Goal: Task Accomplishment & Management: Complete application form

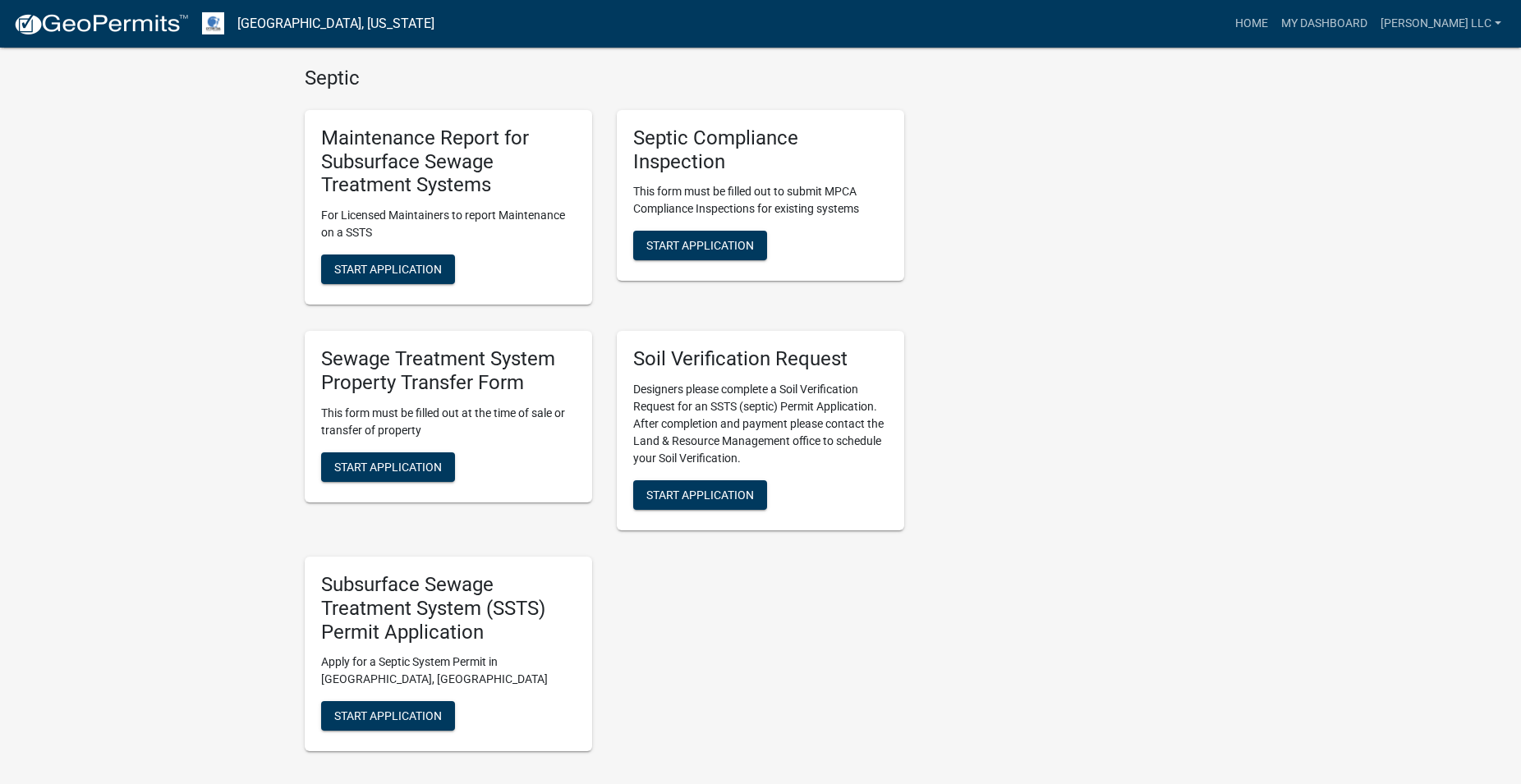
scroll to position [1089, 0]
click at [740, 240] on span "Start Application" at bounding box center [699, 244] width 108 height 13
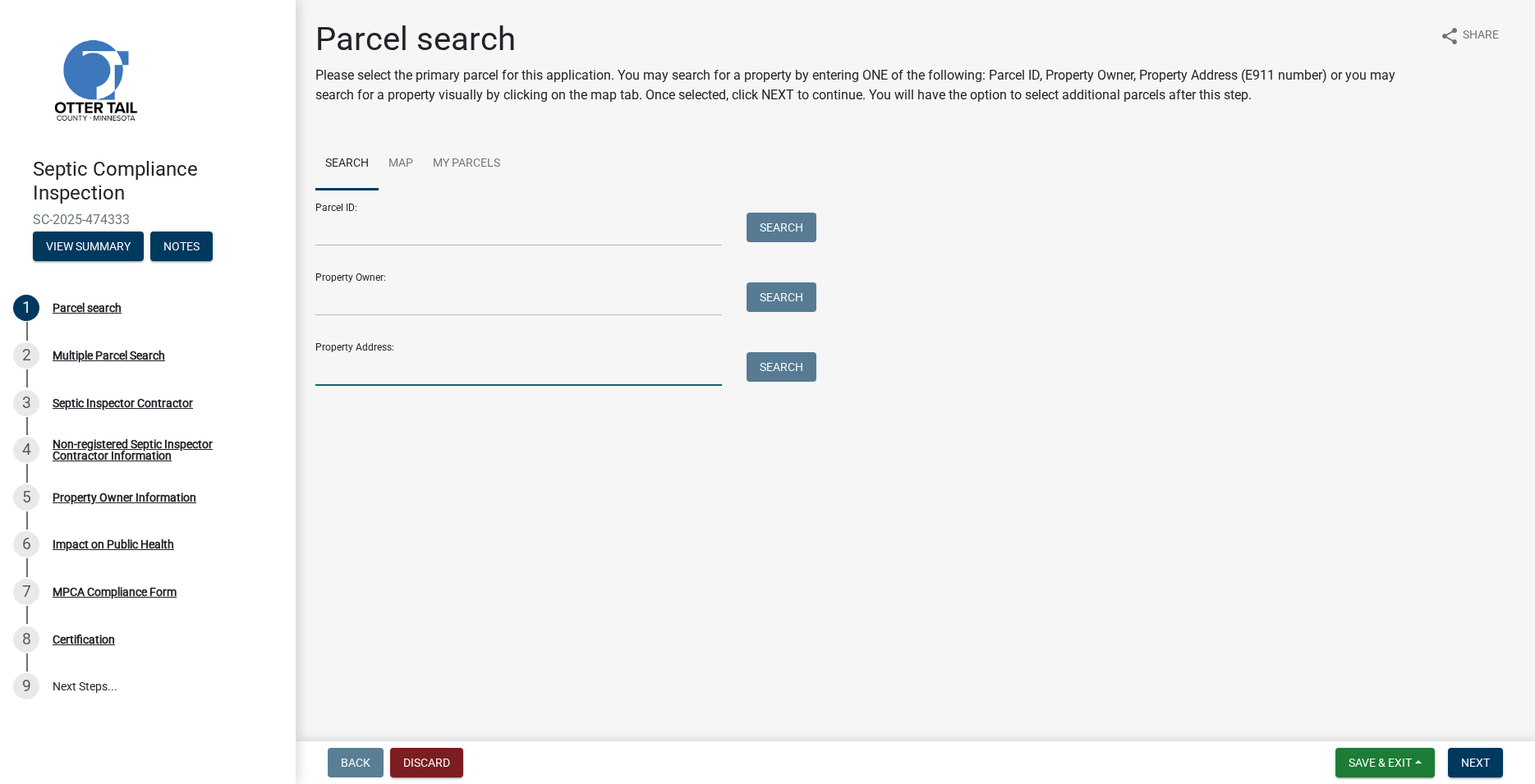
click at [355, 375] on input "Property Address:" at bounding box center [519, 369] width 407 height 34
type input "25948"
click at [779, 375] on button "Search" at bounding box center [781, 367] width 70 height 30
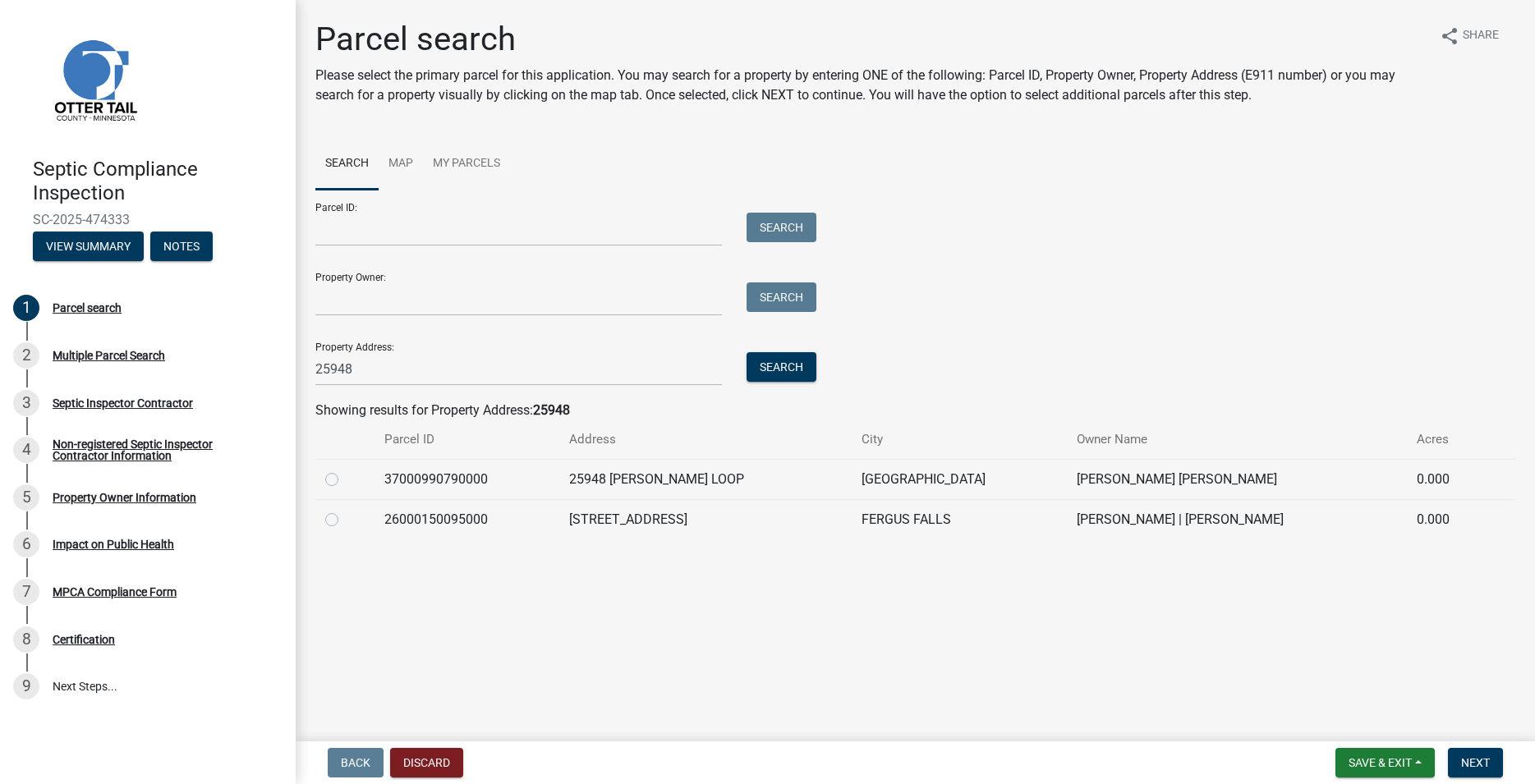
click at [345, 510] on label at bounding box center [345, 510] width 0 height 0
click at [345, 518] on input "radio" at bounding box center [350, 515] width 11 height 11
radio input "true"
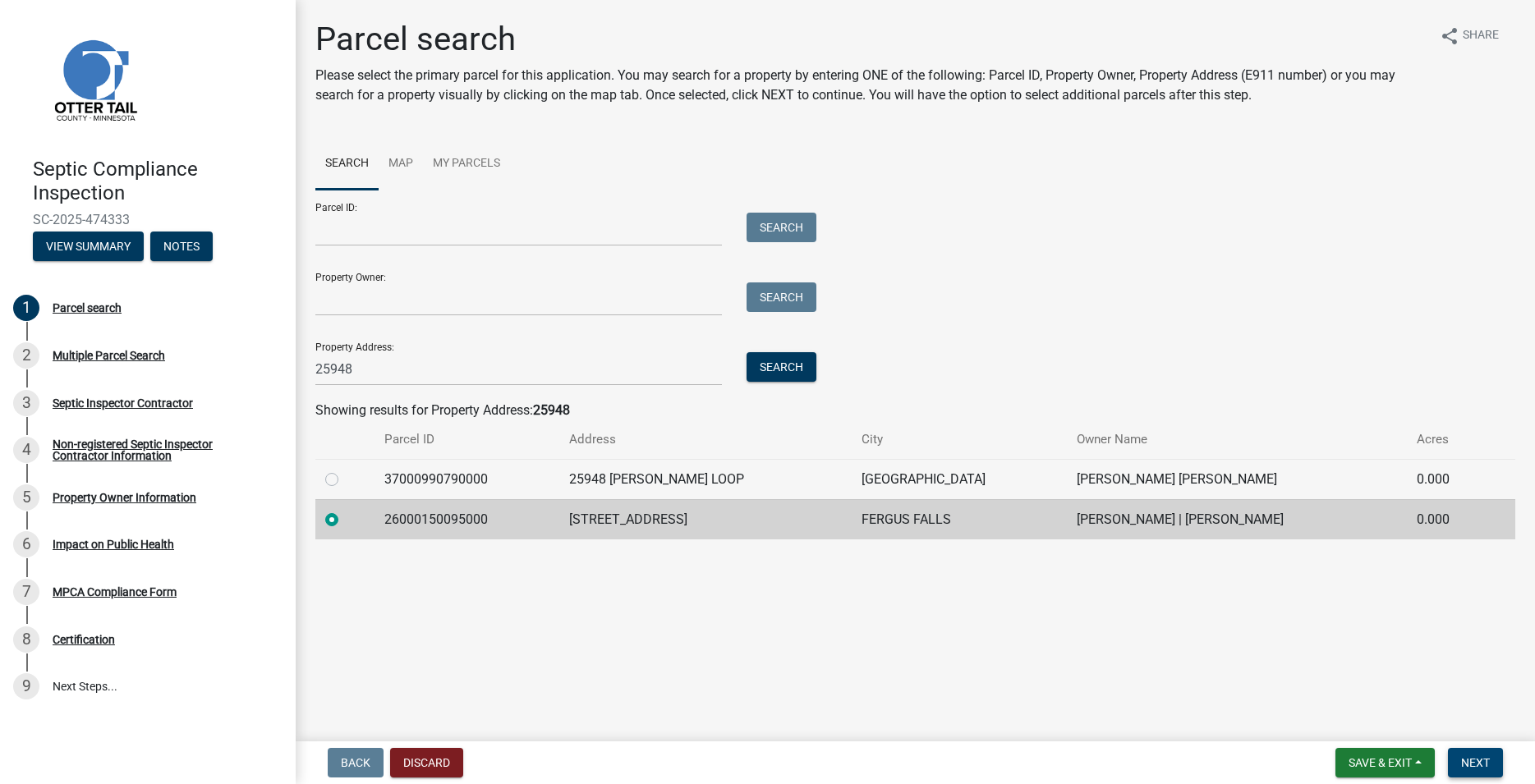
click at [1480, 755] on button "Next" at bounding box center [1476, 762] width 55 height 30
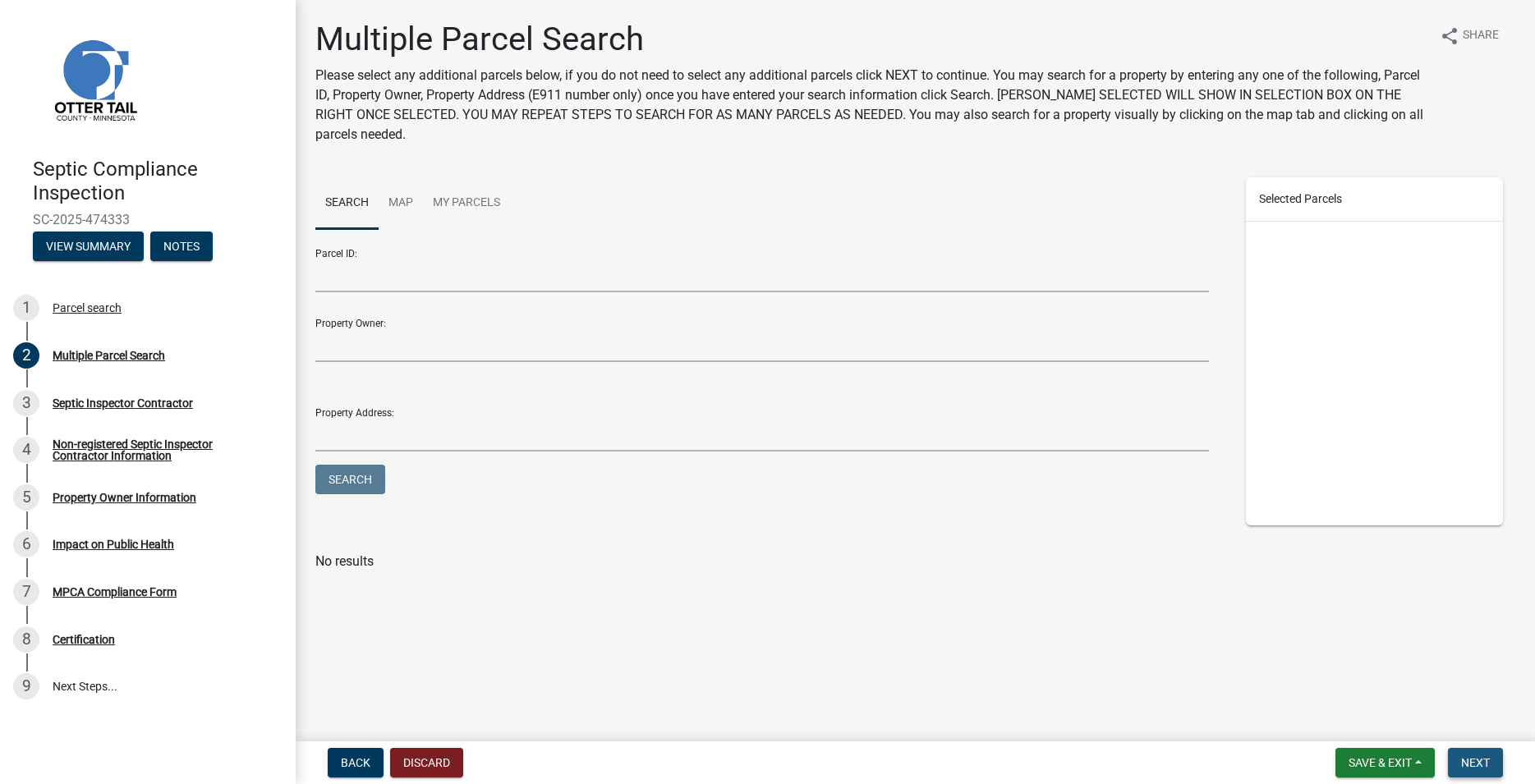
click at [1476, 766] on span "Next" at bounding box center [1476, 762] width 29 height 13
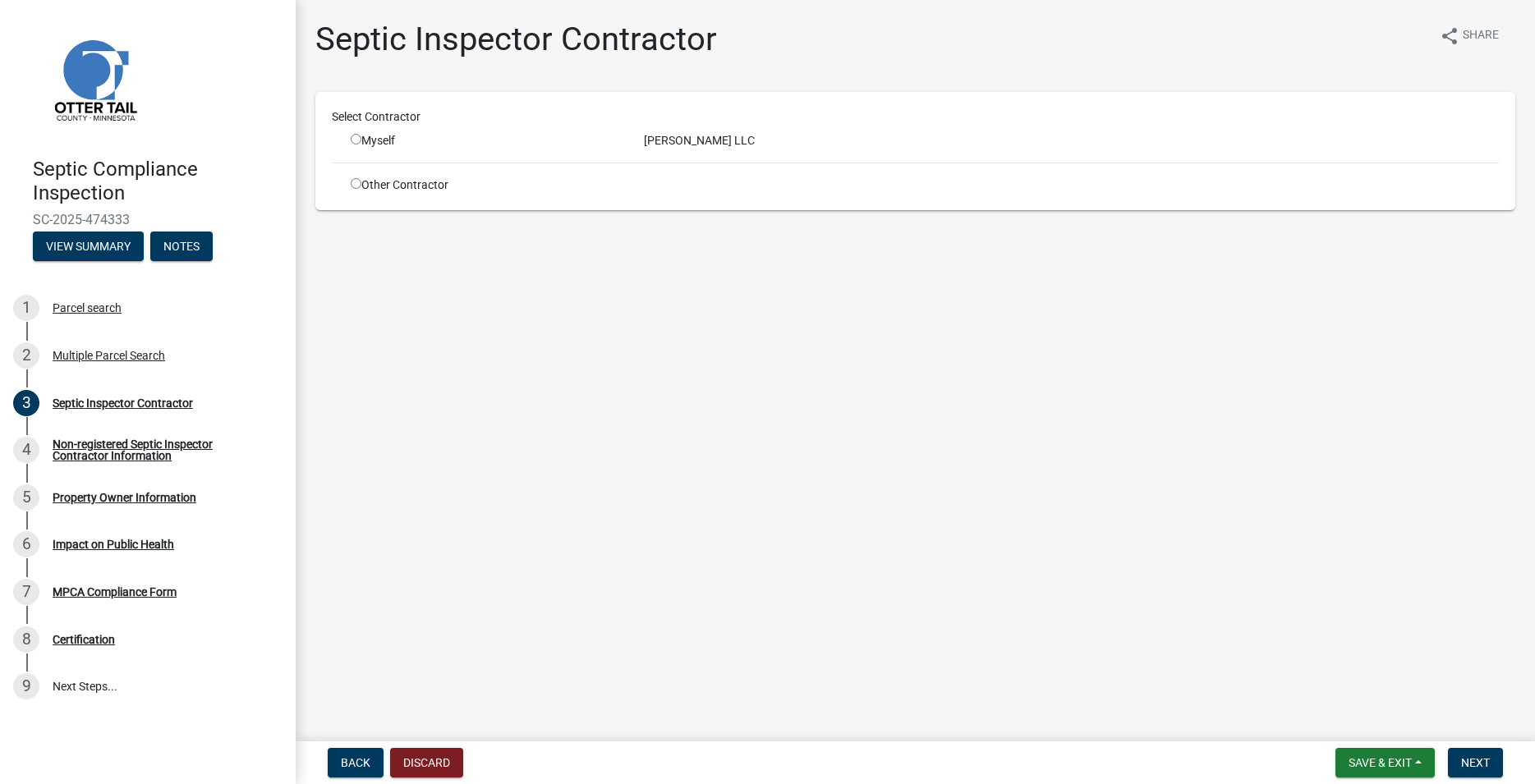
click at [354, 144] on div "Myself" at bounding box center [485, 141] width 268 height 17
click at [356, 143] on input "radio" at bounding box center [356, 139] width 11 height 11
radio input "true"
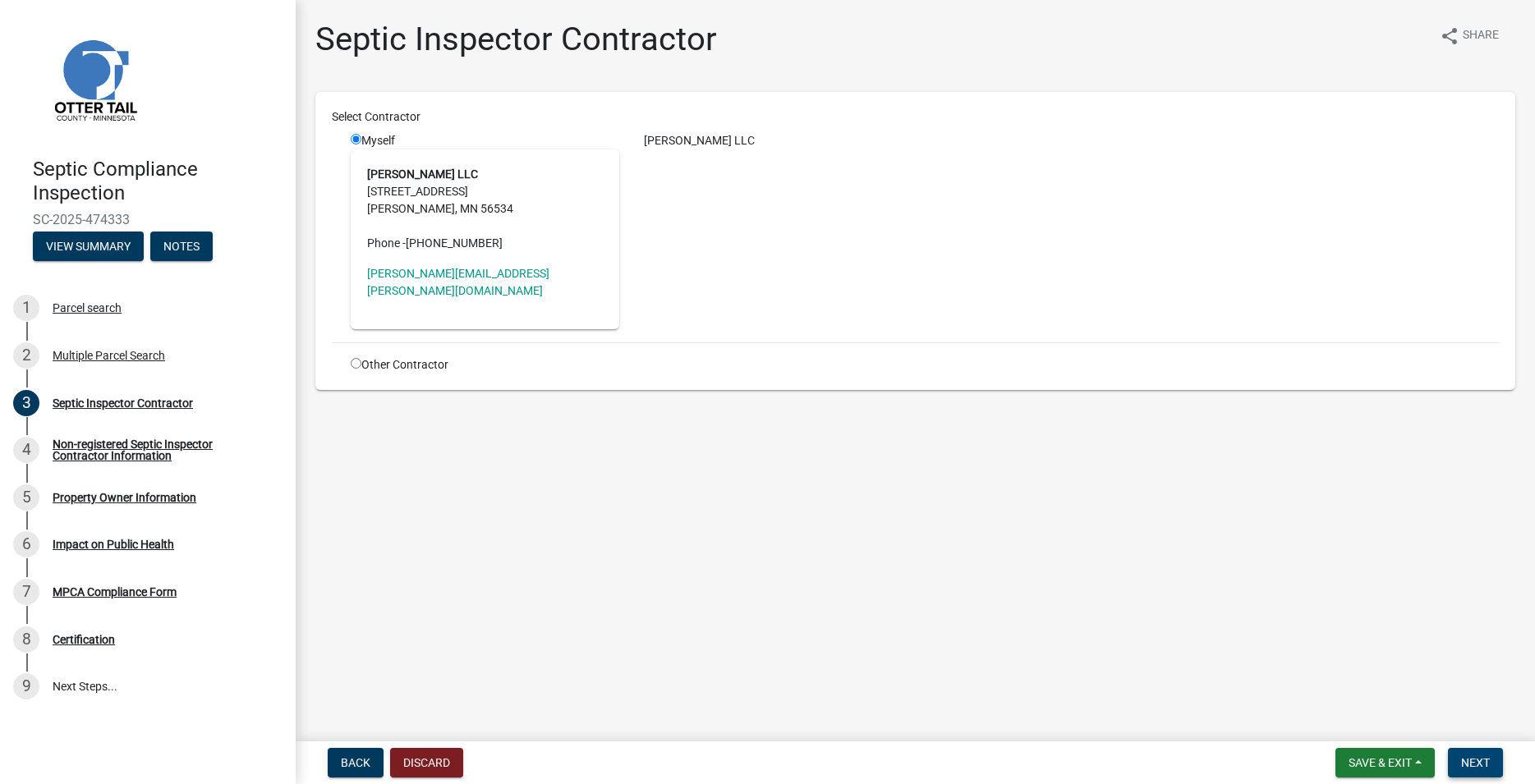
click at [1470, 762] on span "Next" at bounding box center [1476, 762] width 29 height 13
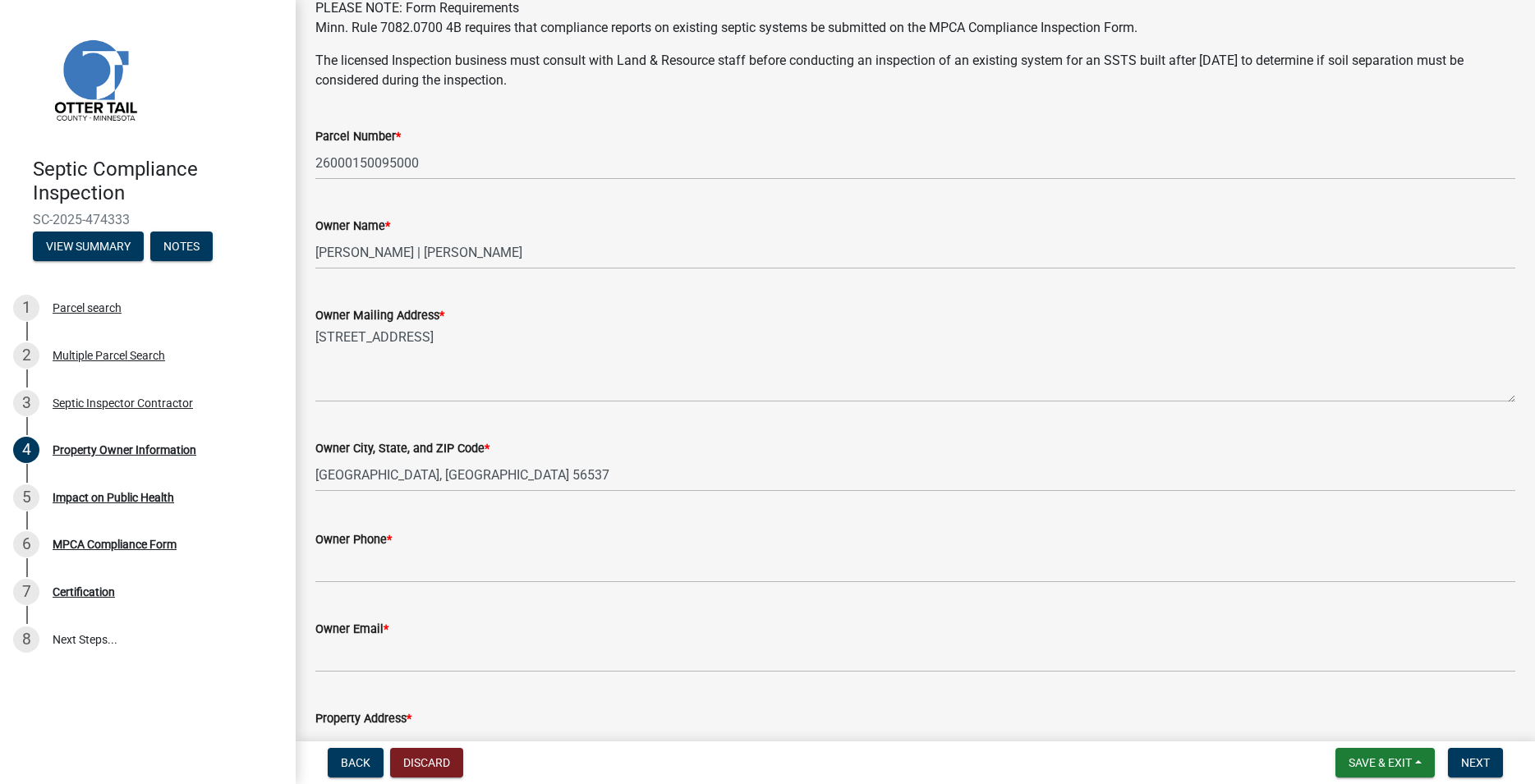
scroll to position [188, 0]
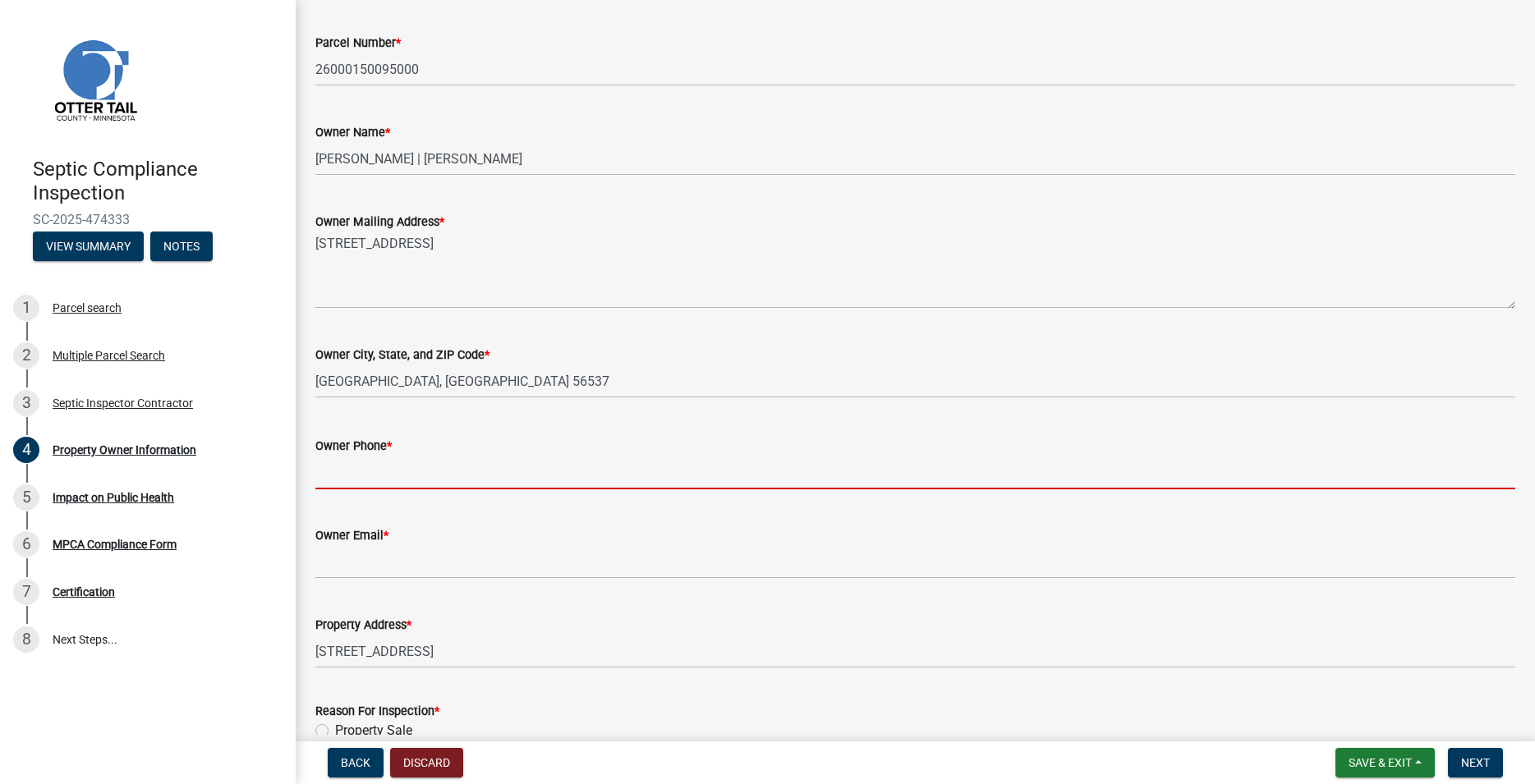
click at [365, 473] on input "Owner Phone *" at bounding box center [916, 473] width 1200 height 34
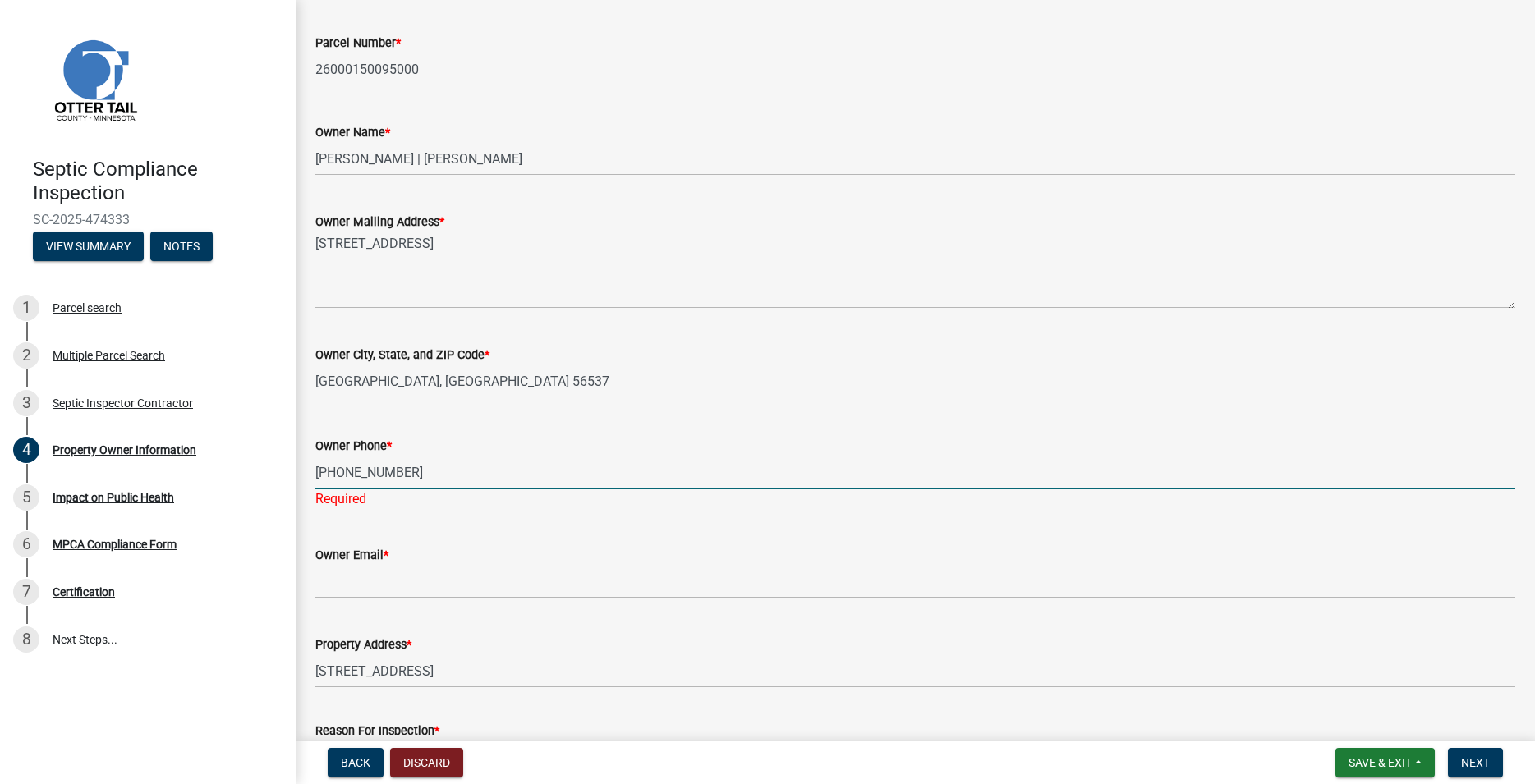
type input "[PHONE_NUMBER]"
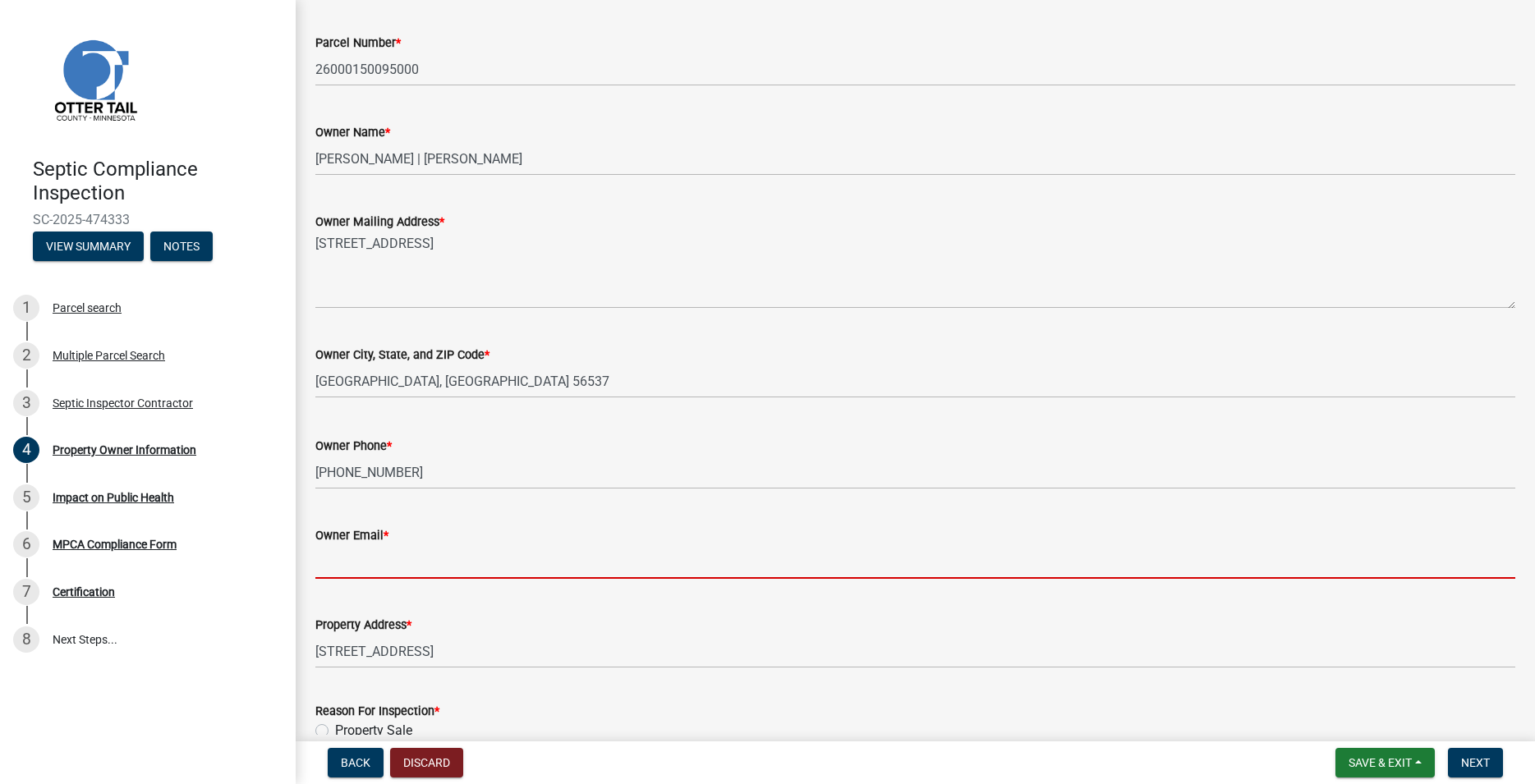
click at [368, 579] on input "Owner Email *" at bounding box center [916, 562] width 1200 height 34
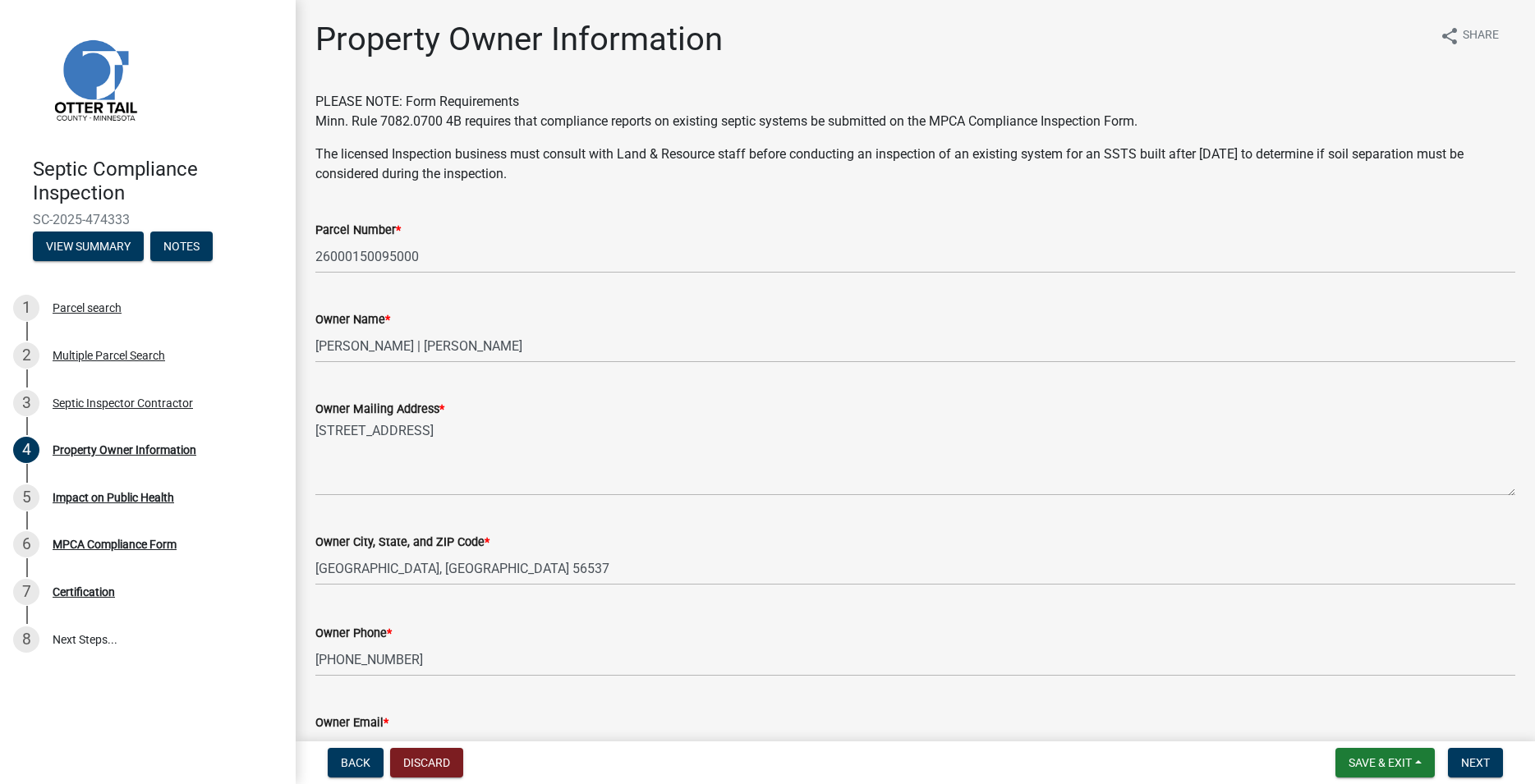
scroll to position [311, 0]
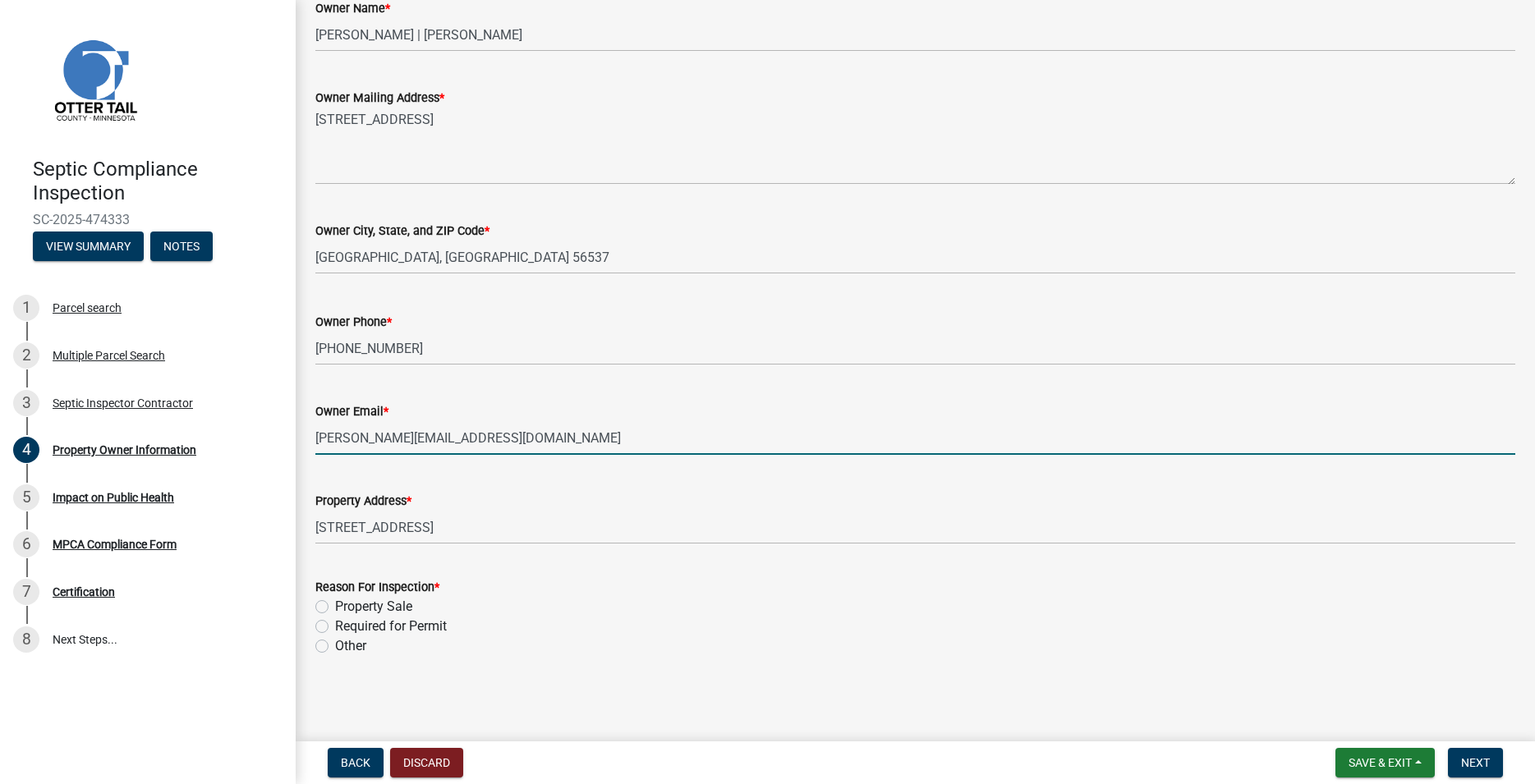
type input "[PERSON_NAME][EMAIL_ADDRESS][DOMAIN_NAME]"
click at [335, 608] on label "Property Sale" at bounding box center [374, 606] width 77 height 20
click at [335, 608] on input "Property Sale" at bounding box center [340, 602] width 11 height 11
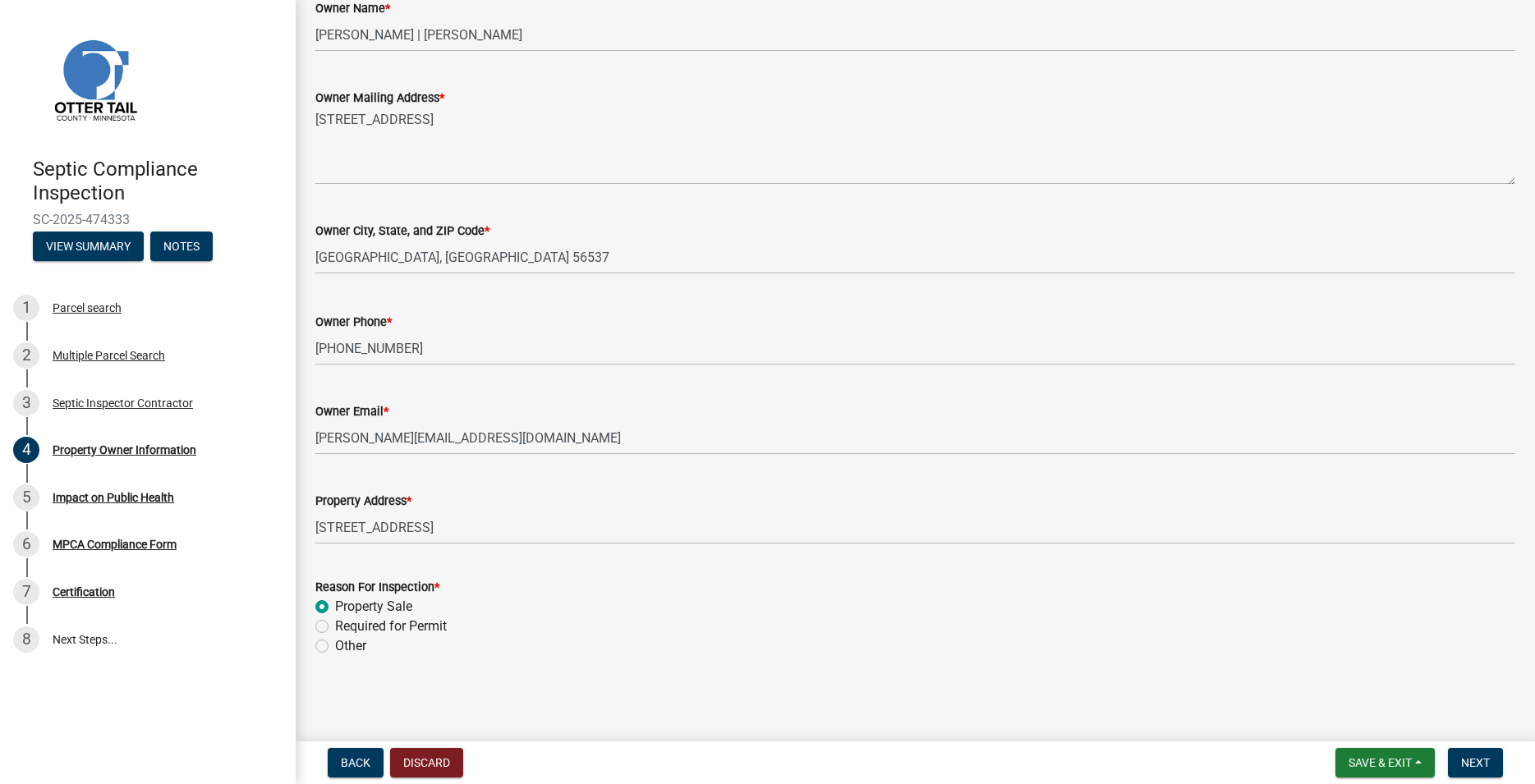
radio input "true"
click at [1478, 766] on span "Next" at bounding box center [1476, 762] width 29 height 13
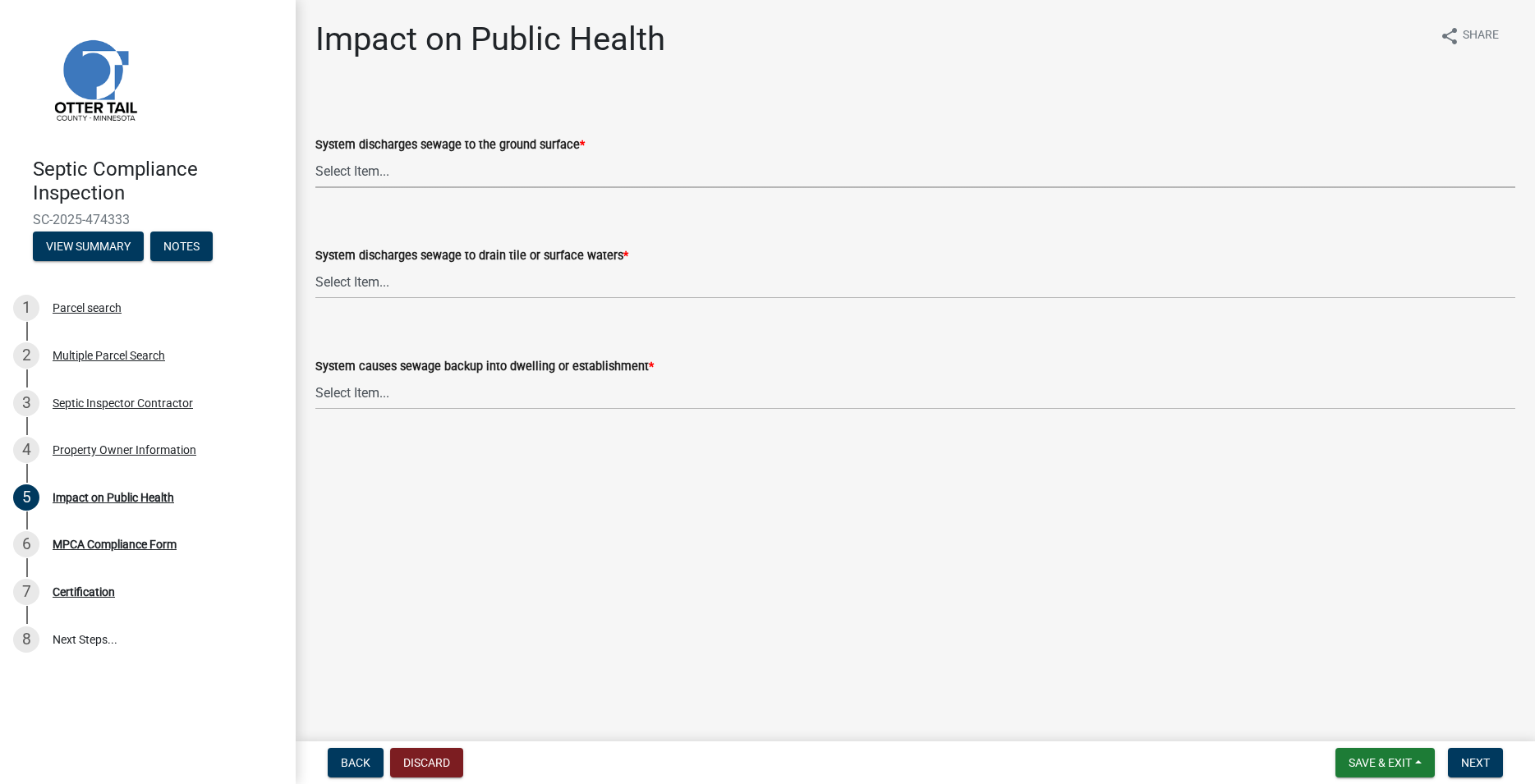
click at [316, 154] on select "Select Item... Yes No" at bounding box center [916, 171] width 1200 height 34
click option "No" at bounding box center [0, 0] width 0 height 0
select select "9c5ef684-d0d4-4879-ab12-905ddbd81a72"
click at [316, 266] on select "Select Item... Yes No" at bounding box center [916, 283] width 1200 height 34
click option "No" at bounding box center [0, 0] width 0 height 0
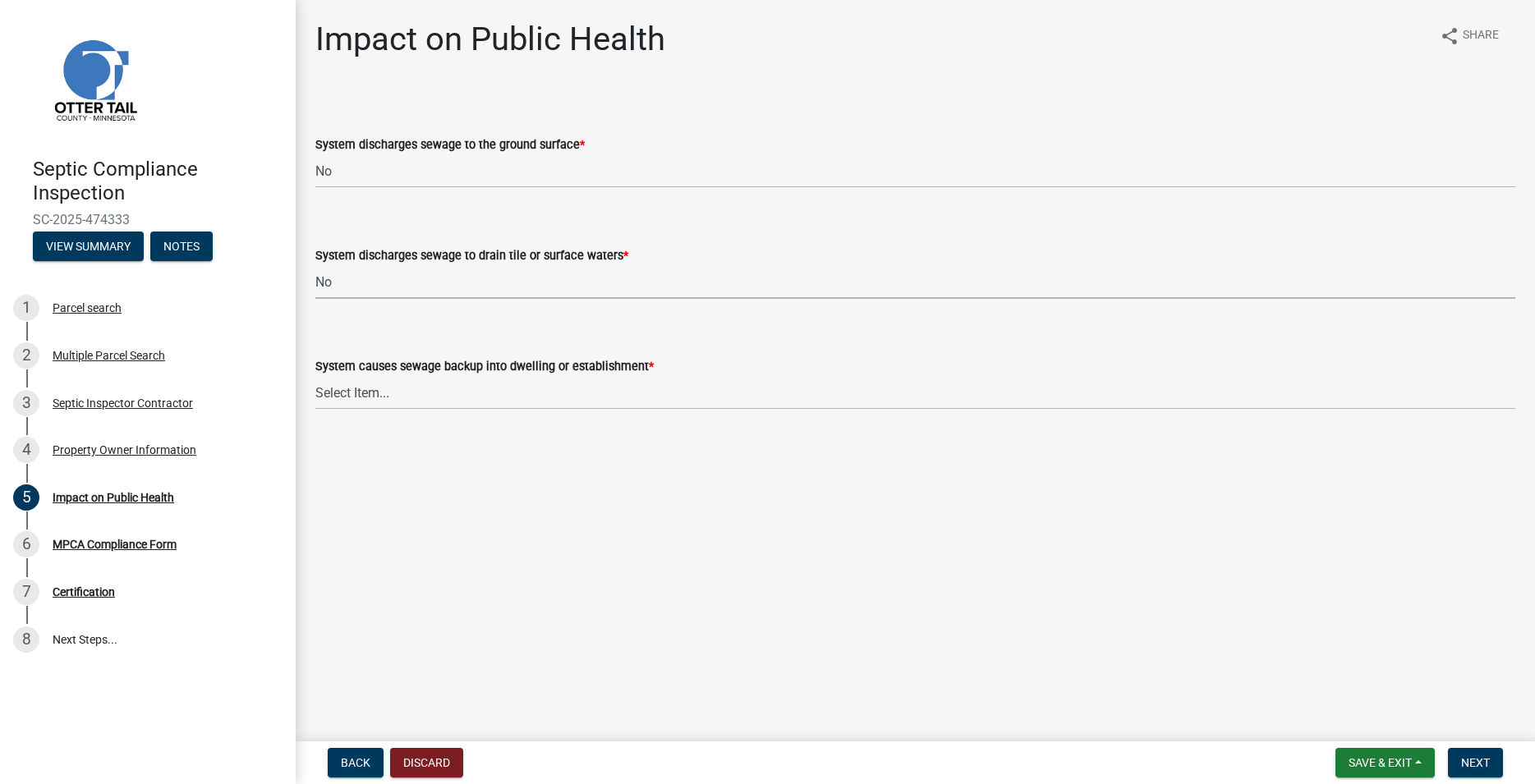
select select "7d491a2b-e9f0-4952-b474-53ca749b22af"
click at [316, 376] on select "Select Item... Yes No" at bounding box center [916, 393] width 1200 height 34
click option "No" at bounding box center [0, 0] width 0 height 0
select select "6e07b46b-a403-4f3e-b4fc-218acc732c01"
click at [1487, 764] on span "Next" at bounding box center [1476, 762] width 29 height 13
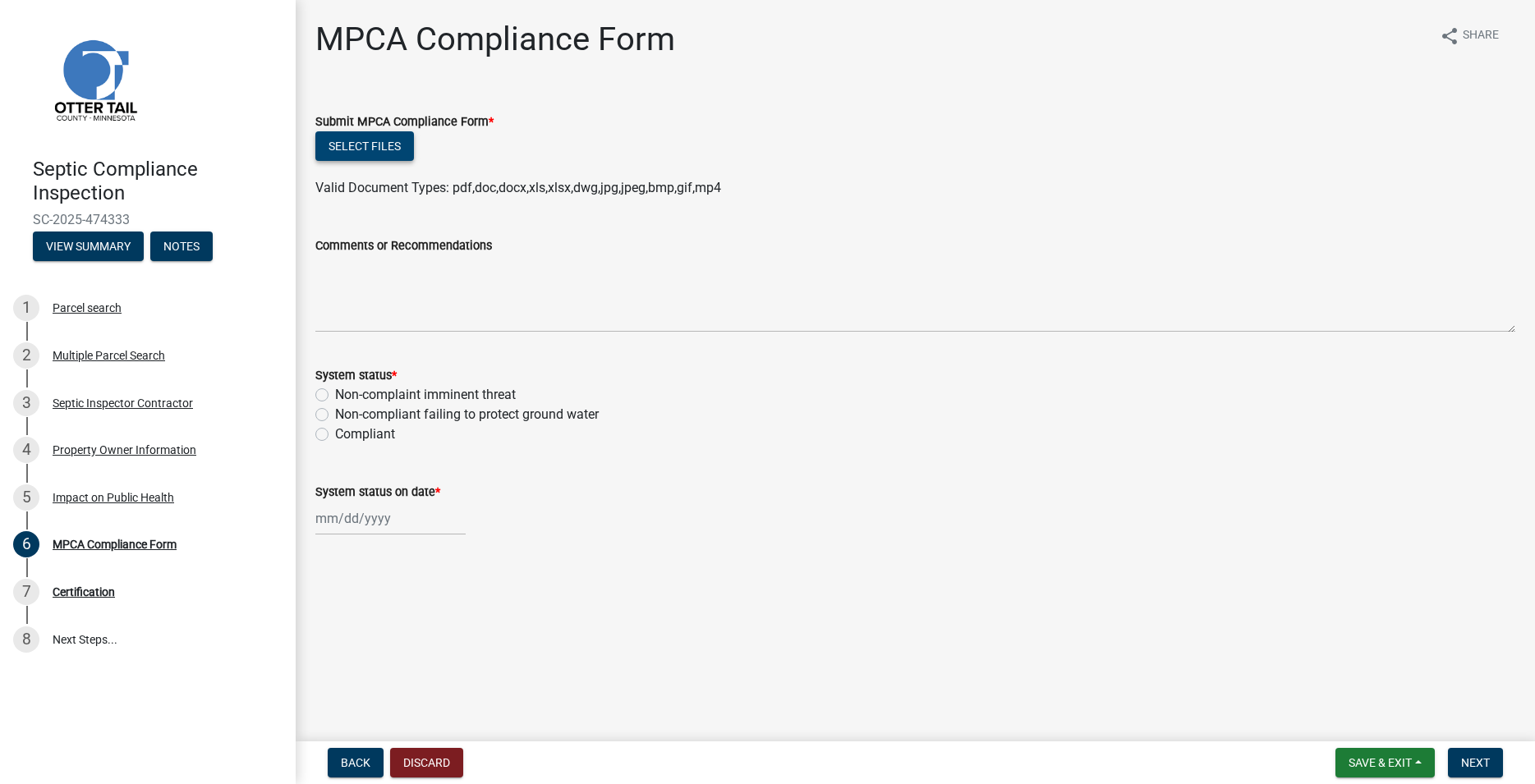
click at [382, 158] on button "Select files" at bounding box center [365, 146] width 98 height 30
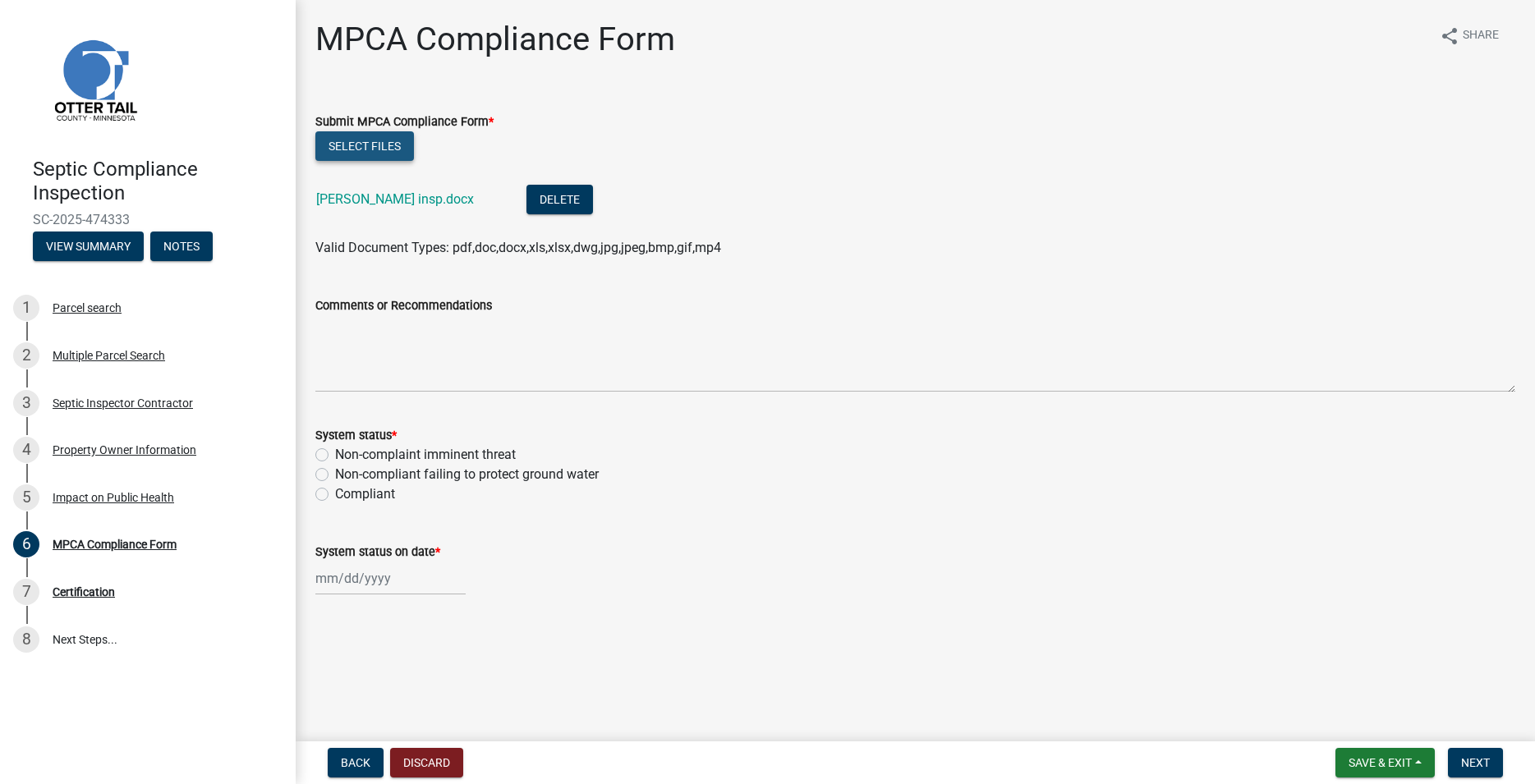
click at [374, 148] on button "Select files" at bounding box center [365, 146] width 98 height 30
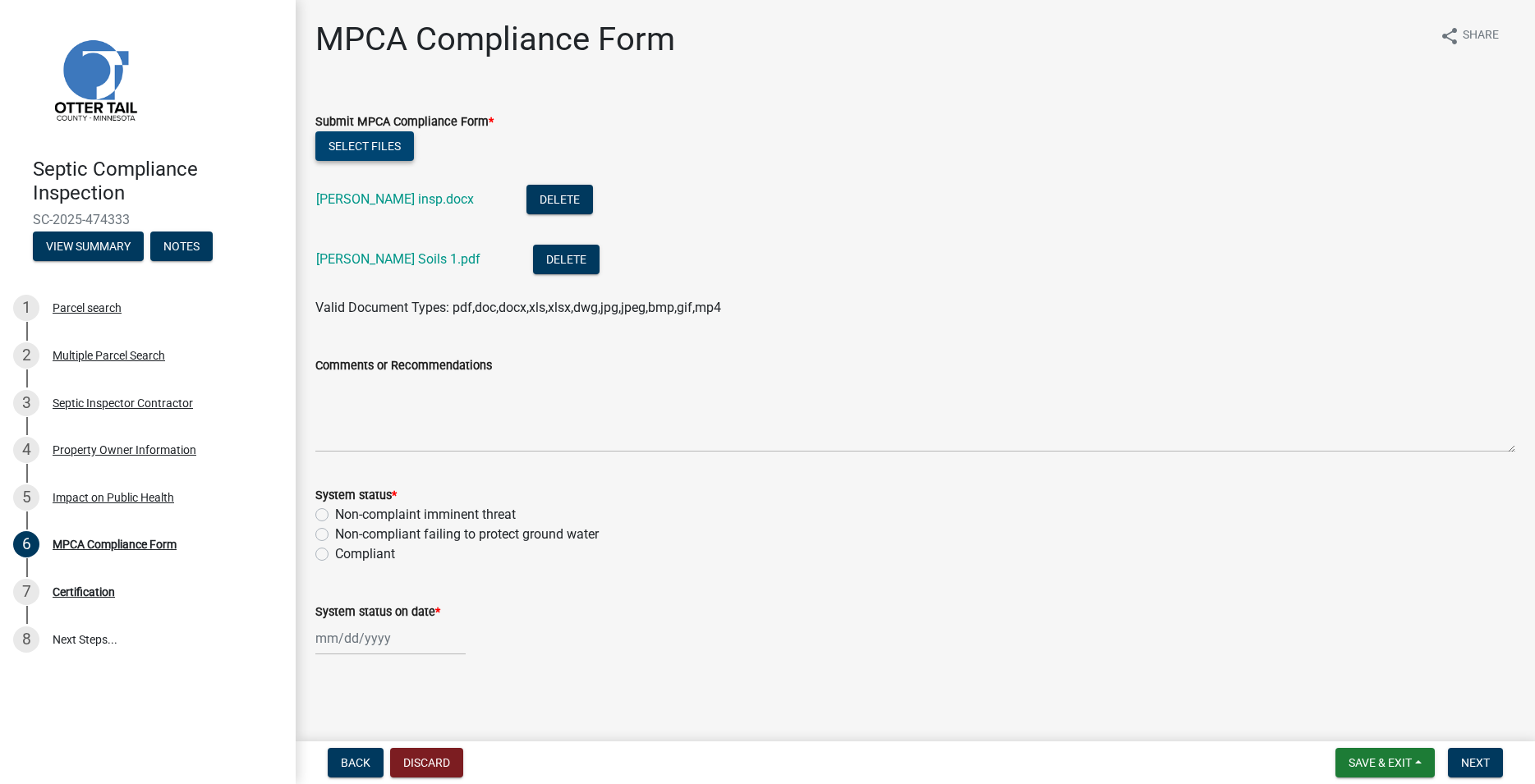
click at [385, 151] on button "Select files" at bounding box center [365, 146] width 98 height 30
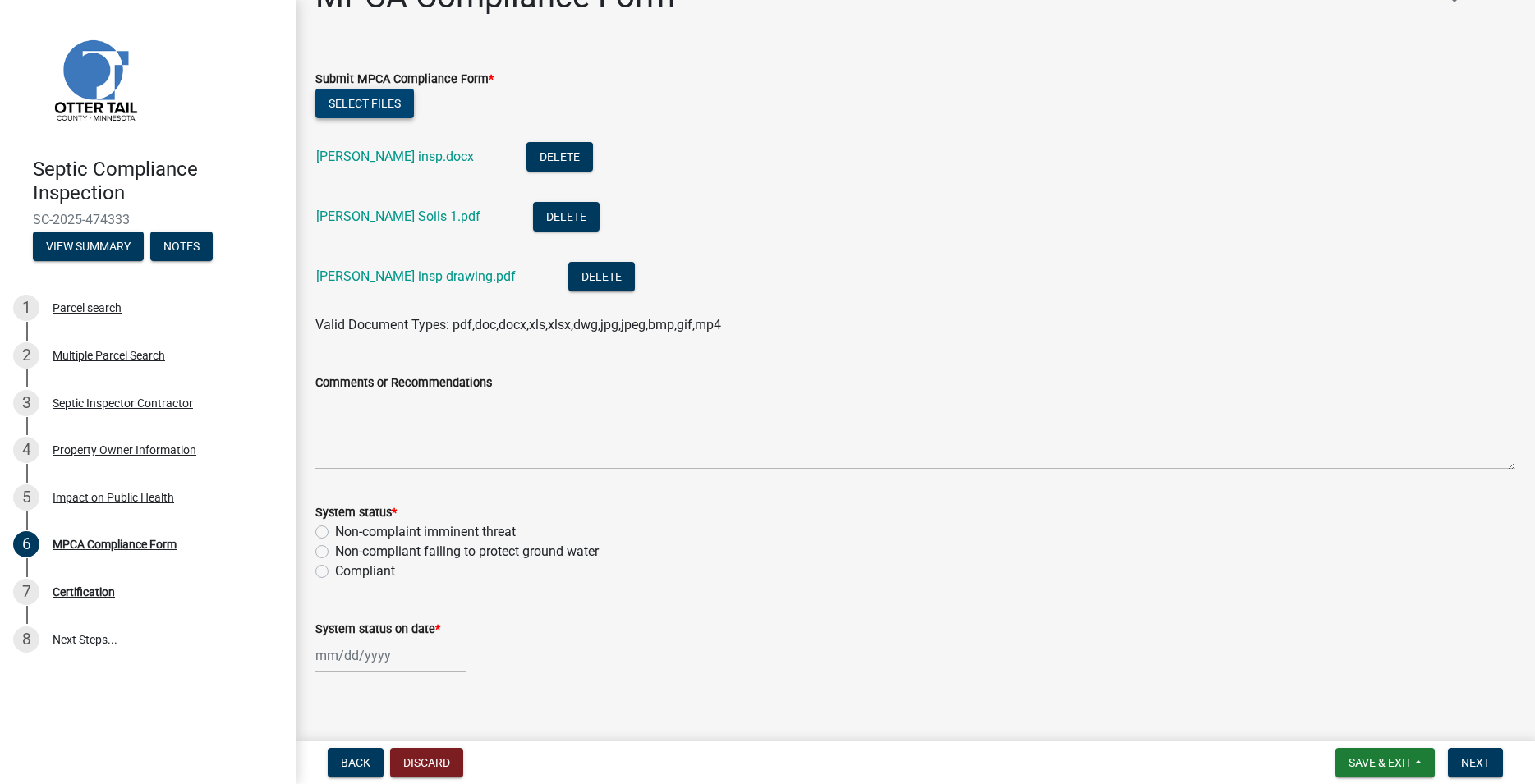
scroll to position [59, 0]
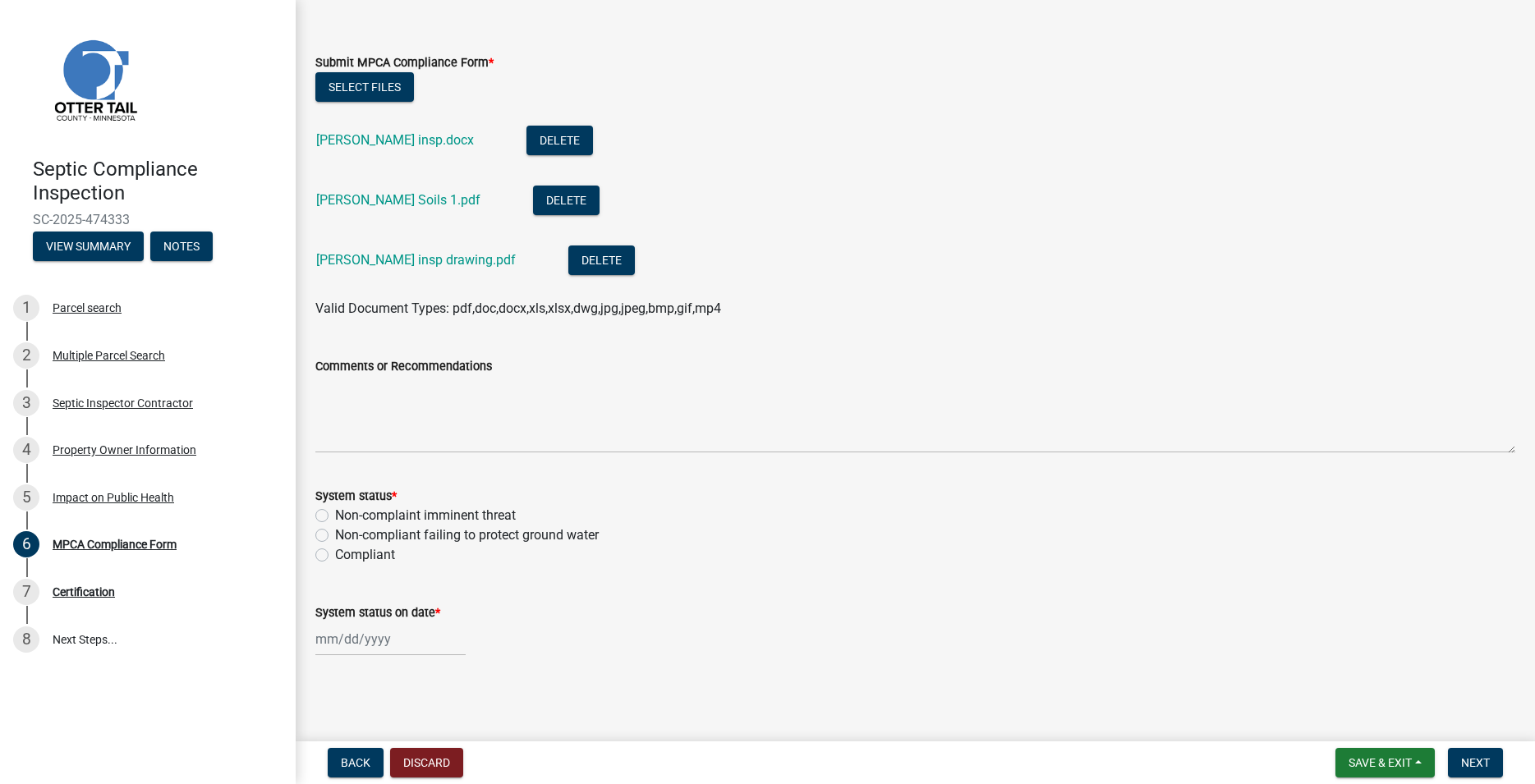
click at [335, 538] on label "Non-compliant failing to protect ground water" at bounding box center [467, 535] width 264 height 20
click at [335, 536] on input "Non-compliant failing to protect ground water" at bounding box center [340, 530] width 11 height 11
radio input "true"
click at [354, 640] on input "System status on date *" at bounding box center [391, 639] width 150 height 34
select select "9"
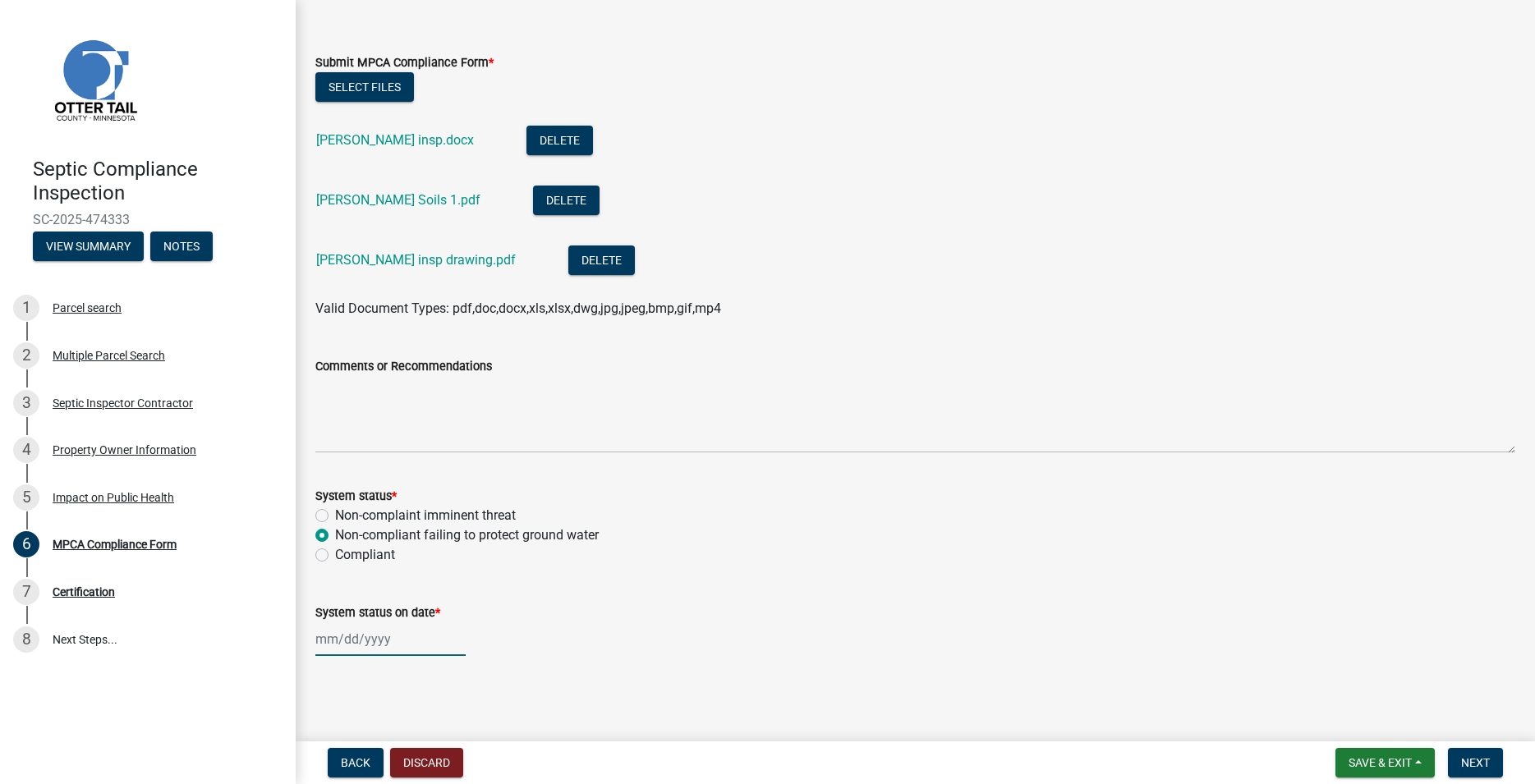
select select "2025"
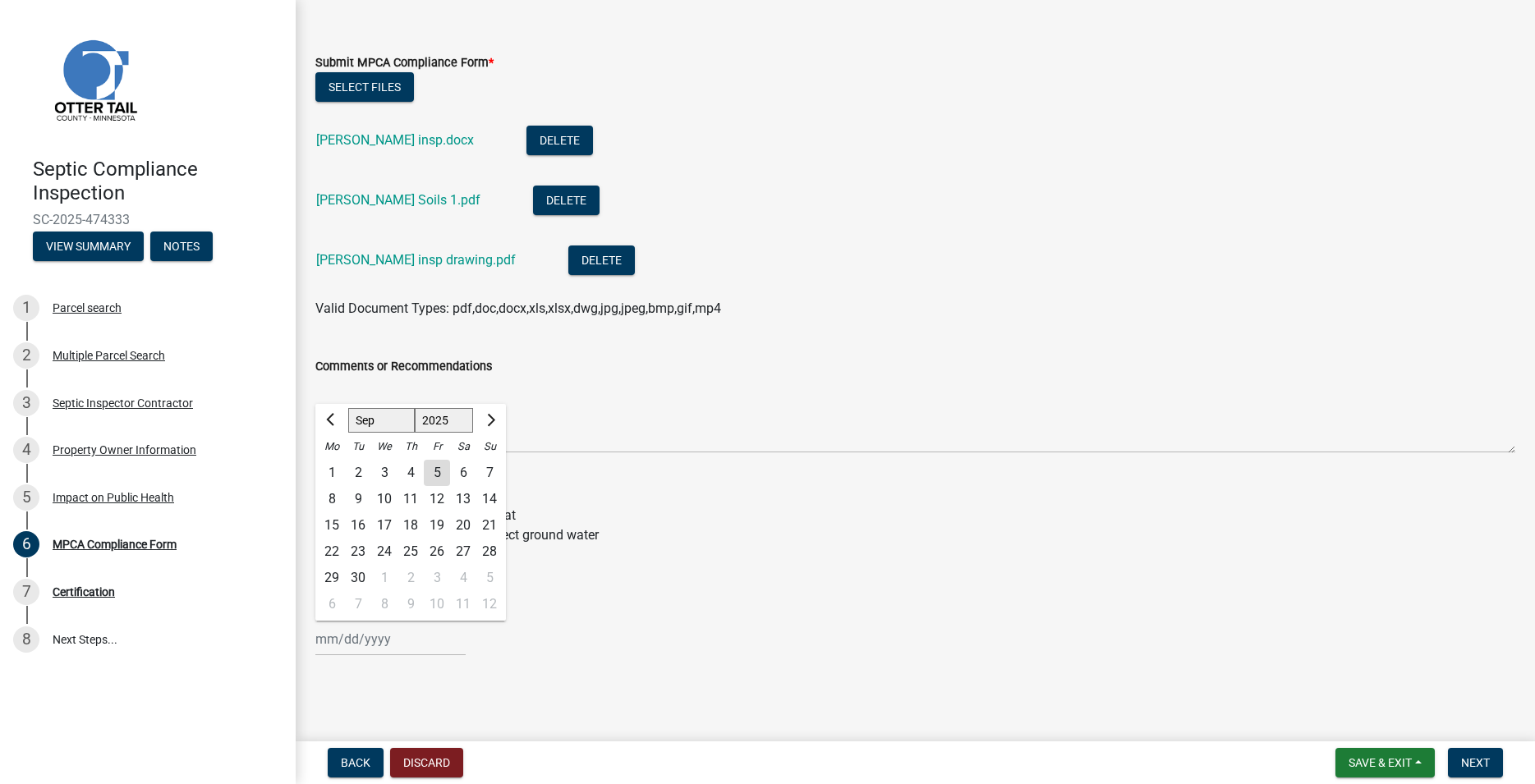
click at [413, 468] on div "4" at bounding box center [410, 473] width 26 height 26
type input "[DATE]"
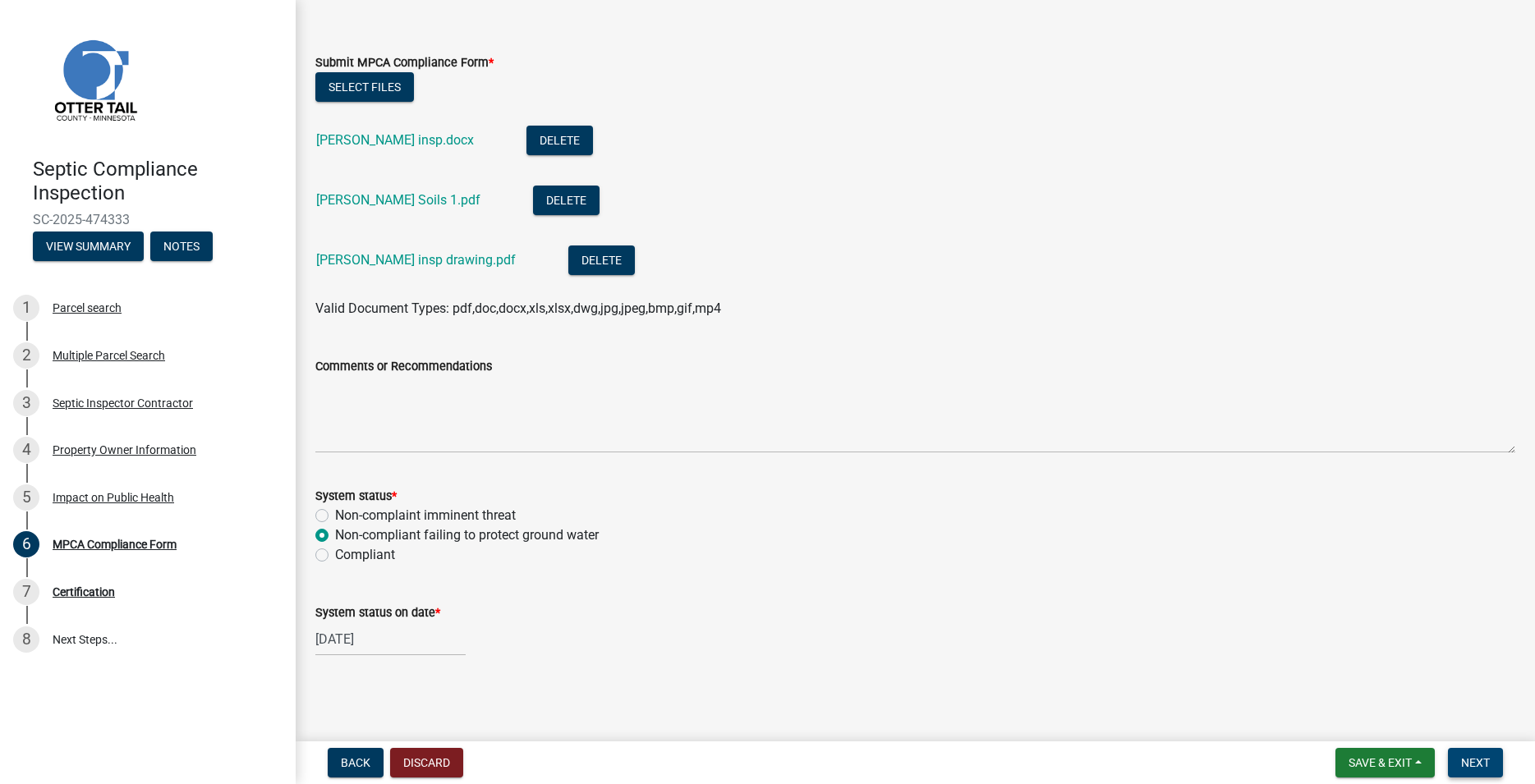
click at [1487, 764] on span "Next" at bounding box center [1476, 762] width 29 height 13
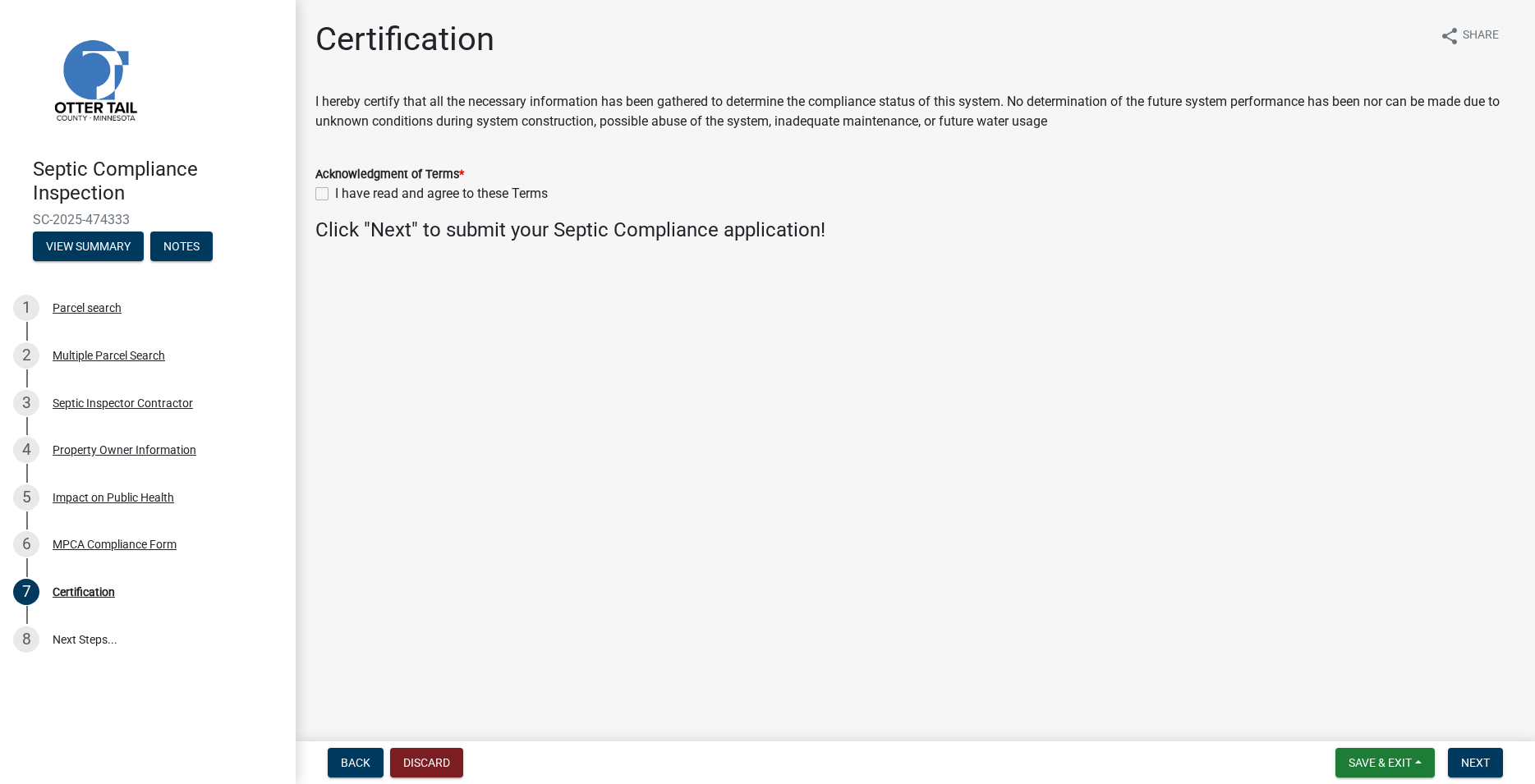
click at [329, 190] on div "I have read and agree to these Terms" at bounding box center [916, 193] width 1200 height 20
click at [335, 190] on label "I have read and agree to these Terms" at bounding box center [441, 193] width 213 height 20
click at [335, 190] on input "I have read and agree to these Terms" at bounding box center [340, 189] width 11 height 11
checkbox input "true"
click at [1493, 759] on button "Next" at bounding box center [1476, 762] width 55 height 30
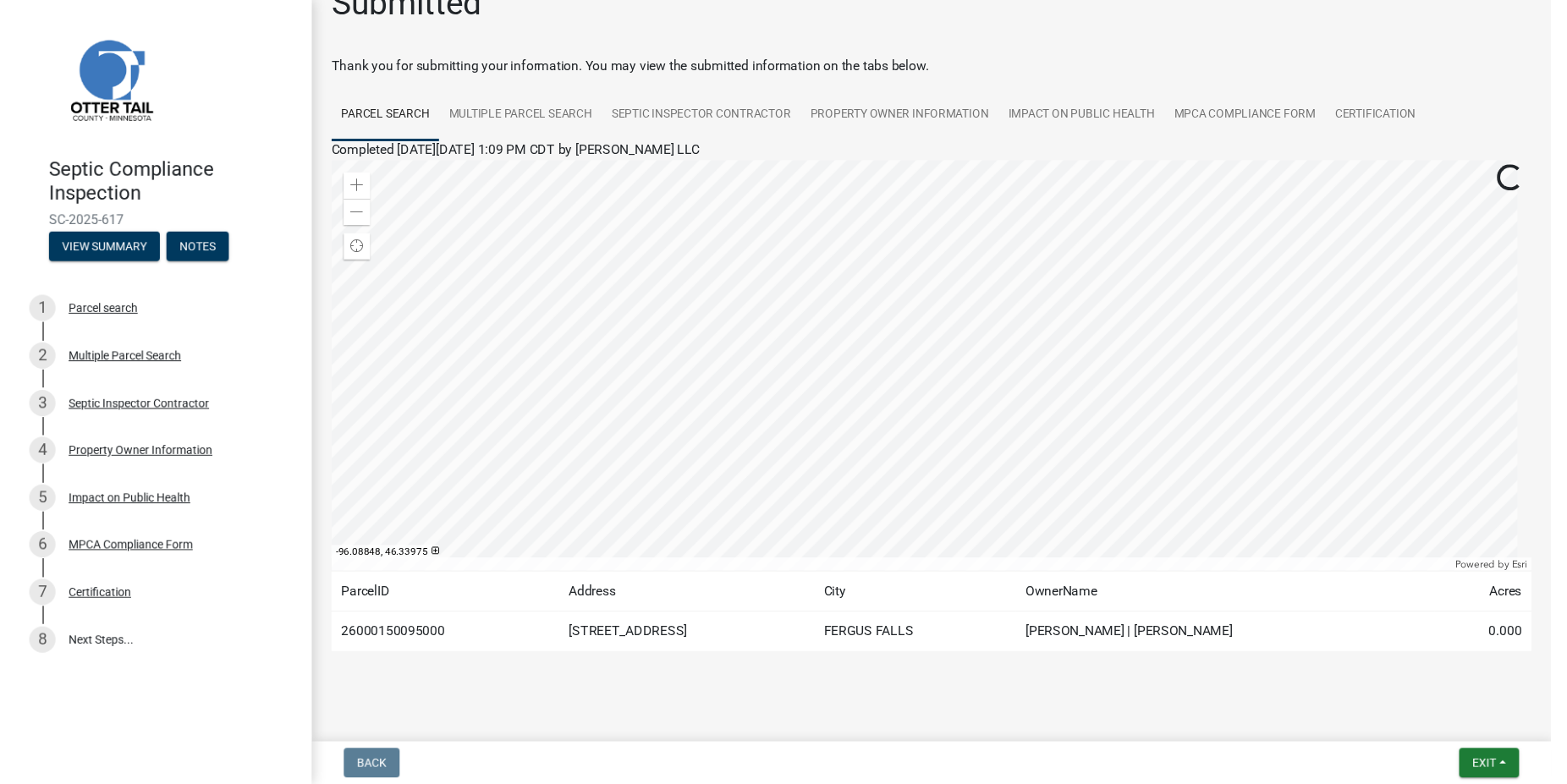
scroll to position [51, 0]
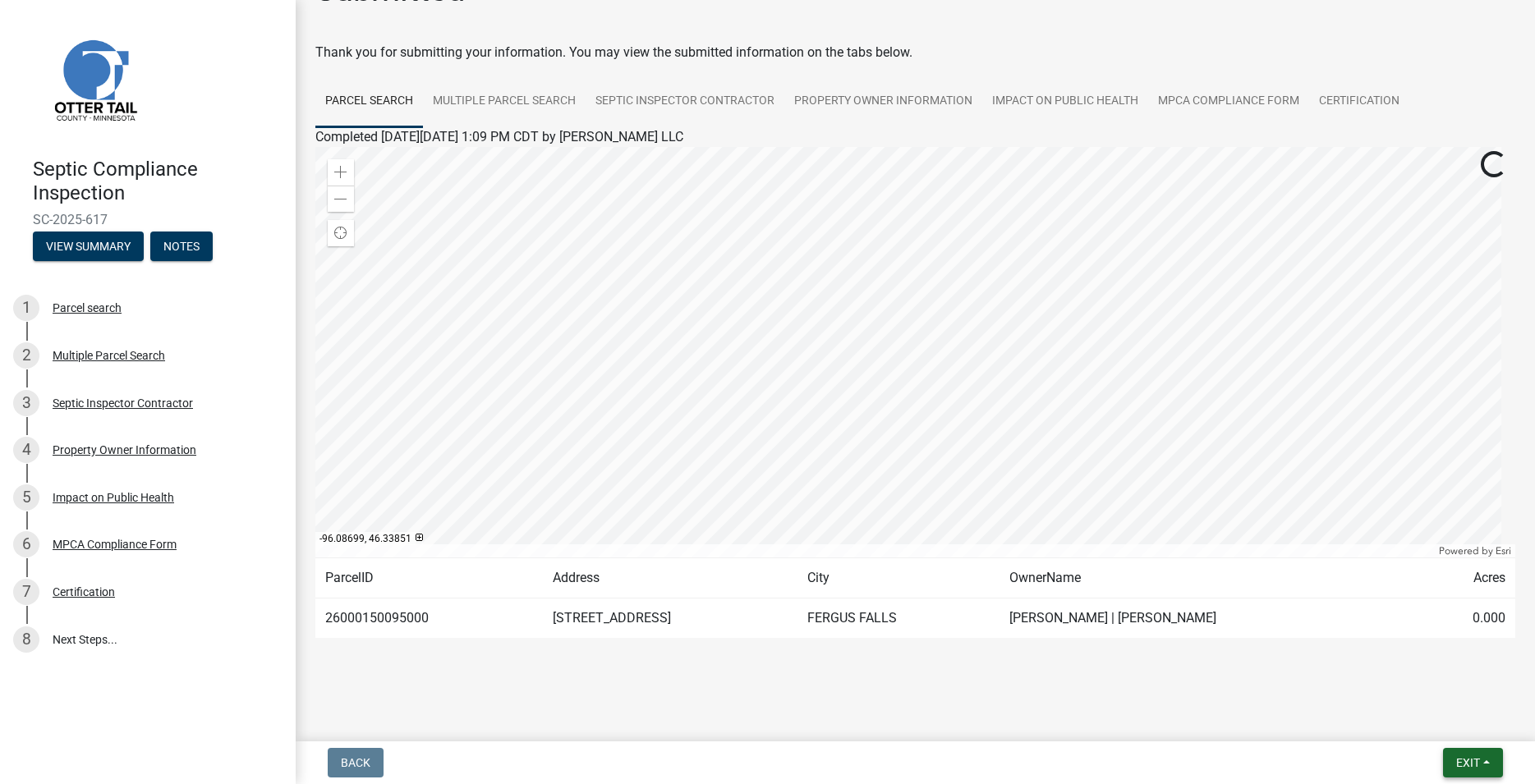
click at [1470, 765] on span "Exit" at bounding box center [1468, 762] width 24 height 13
click at [1415, 720] on button "Save & Exit" at bounding box center [1437, 720] width 132 height 39
